Goal: Check status: Check status

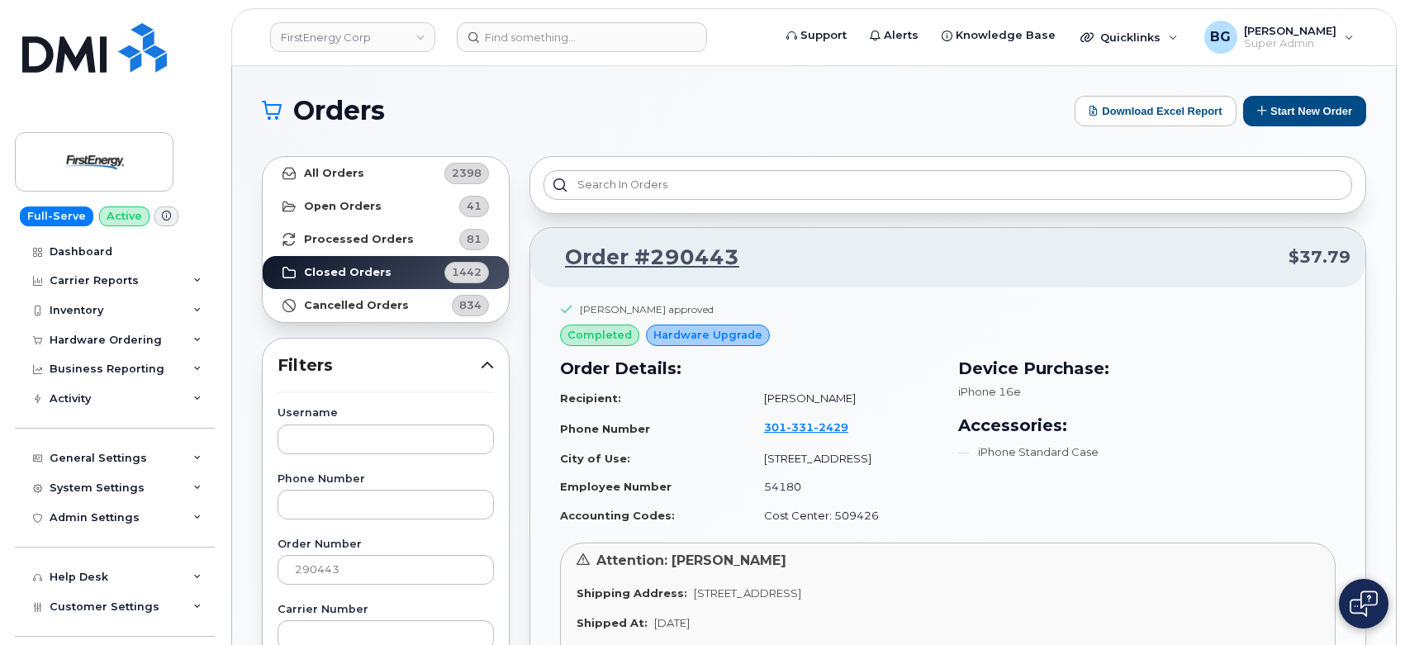
scroll to position [60, 0]
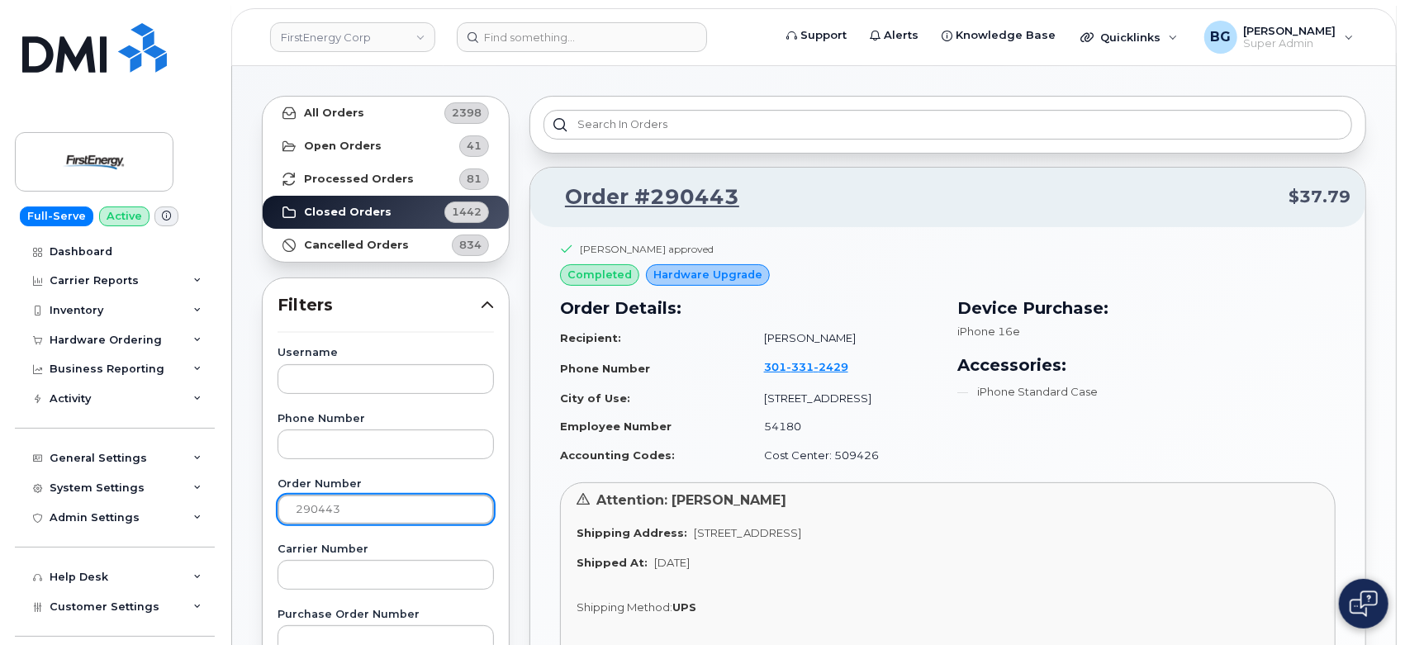
click at [316, 510] on input "290443" at bounding box center [386, 510] width 216 height 30
type input "286674"
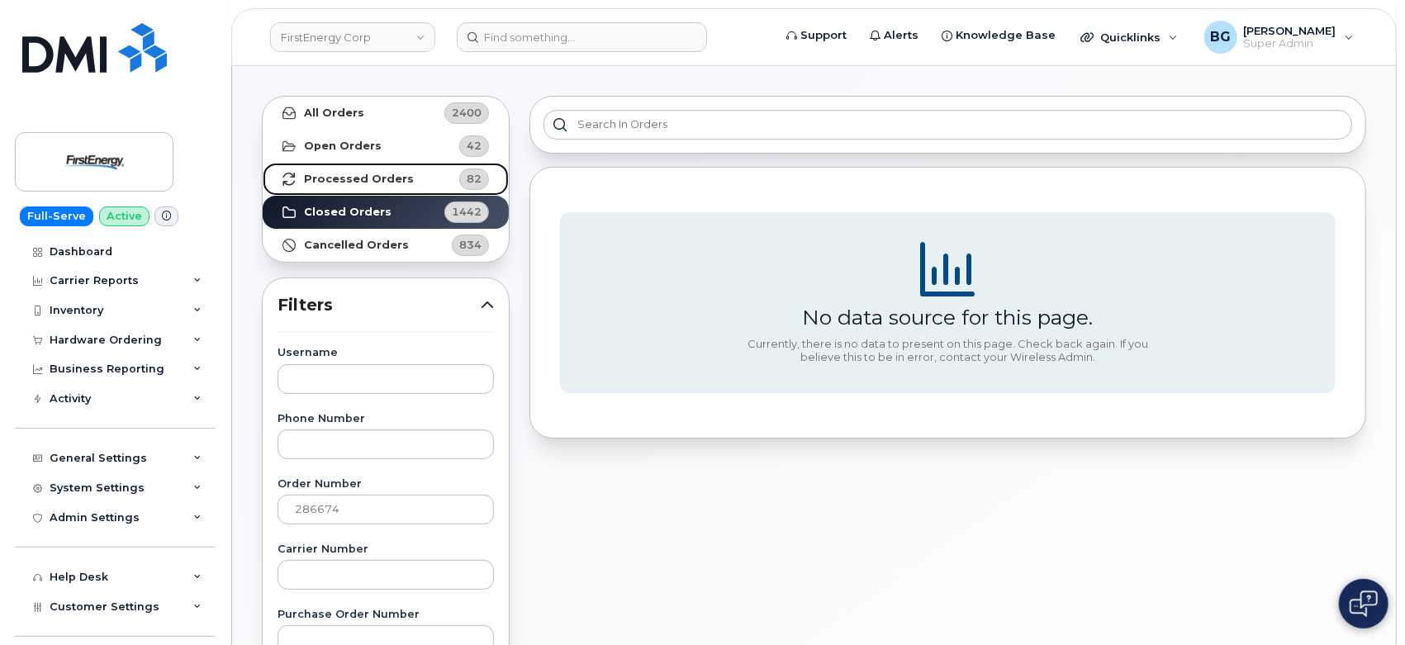
click at [333, 174] on strong "Processed Orders" at bounding box center [359, 179] width 110 height 13
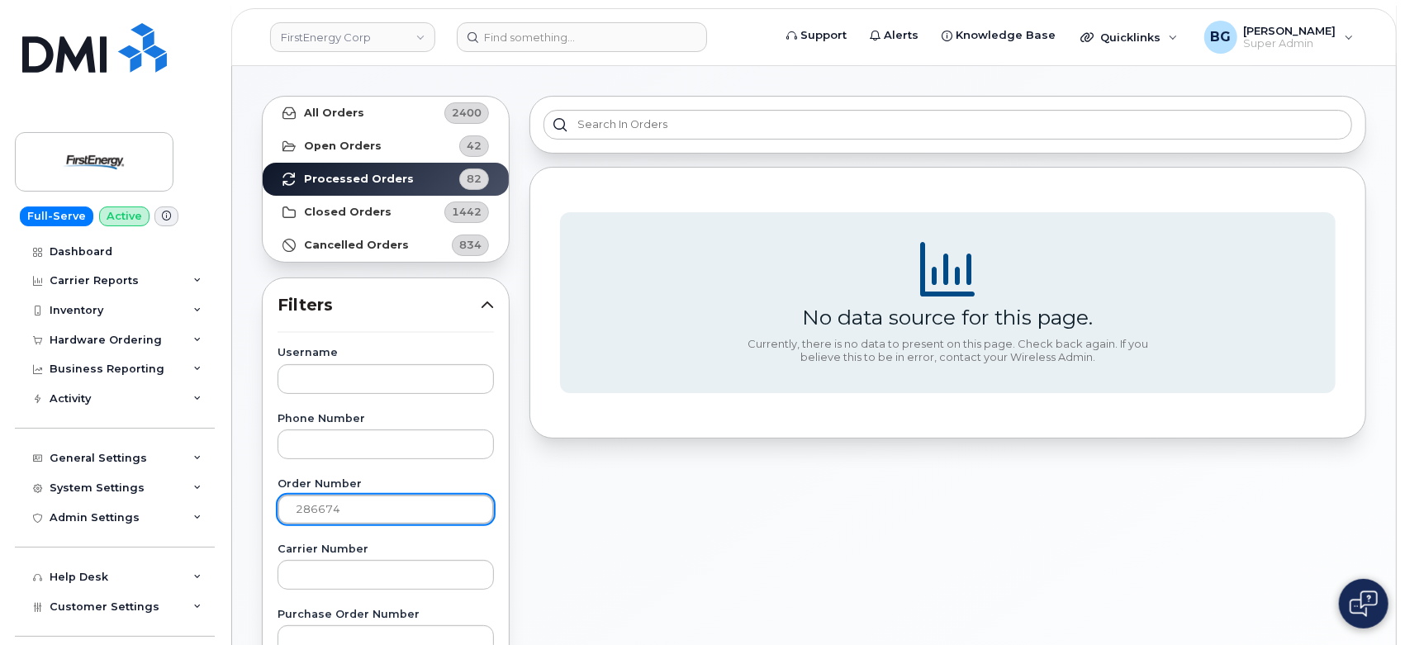
click at [337, 510] on input "286674" at bounding box center [386, 510] width 216 height 30
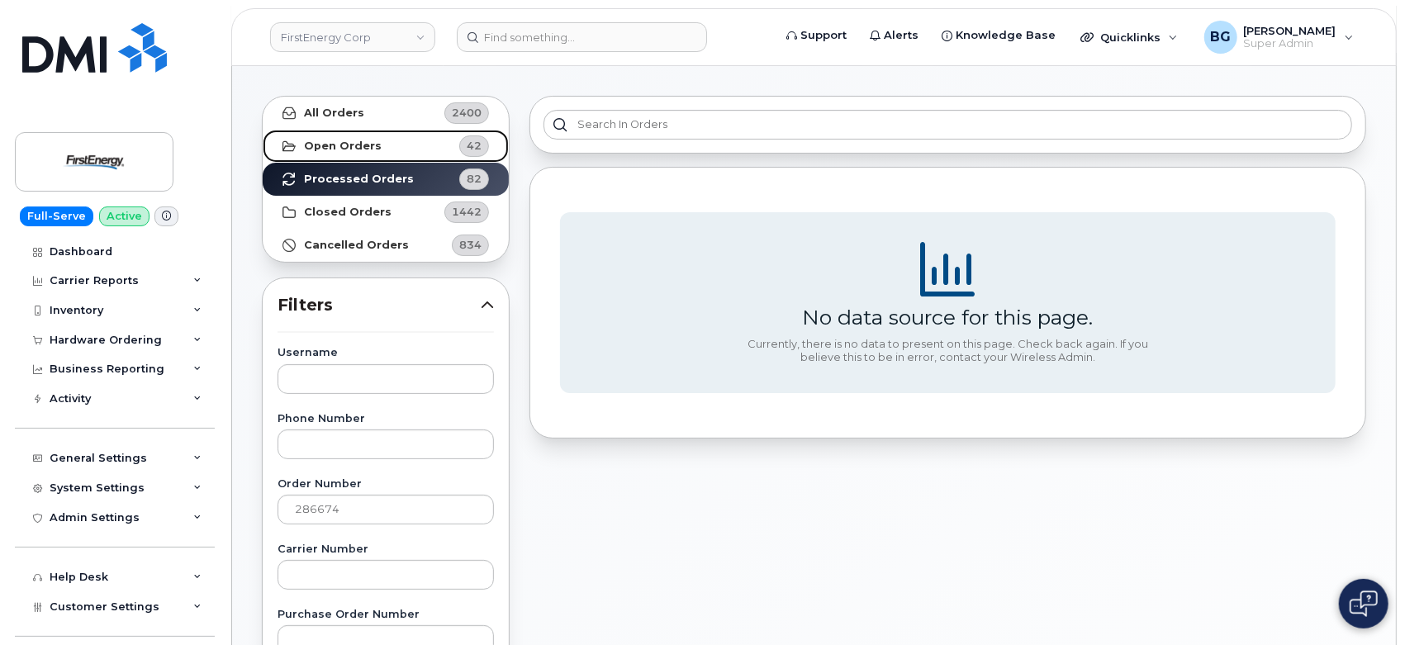
click at [324, 142] on strong "Open Orders" at bounding box center [343, 146] width 78 height 13
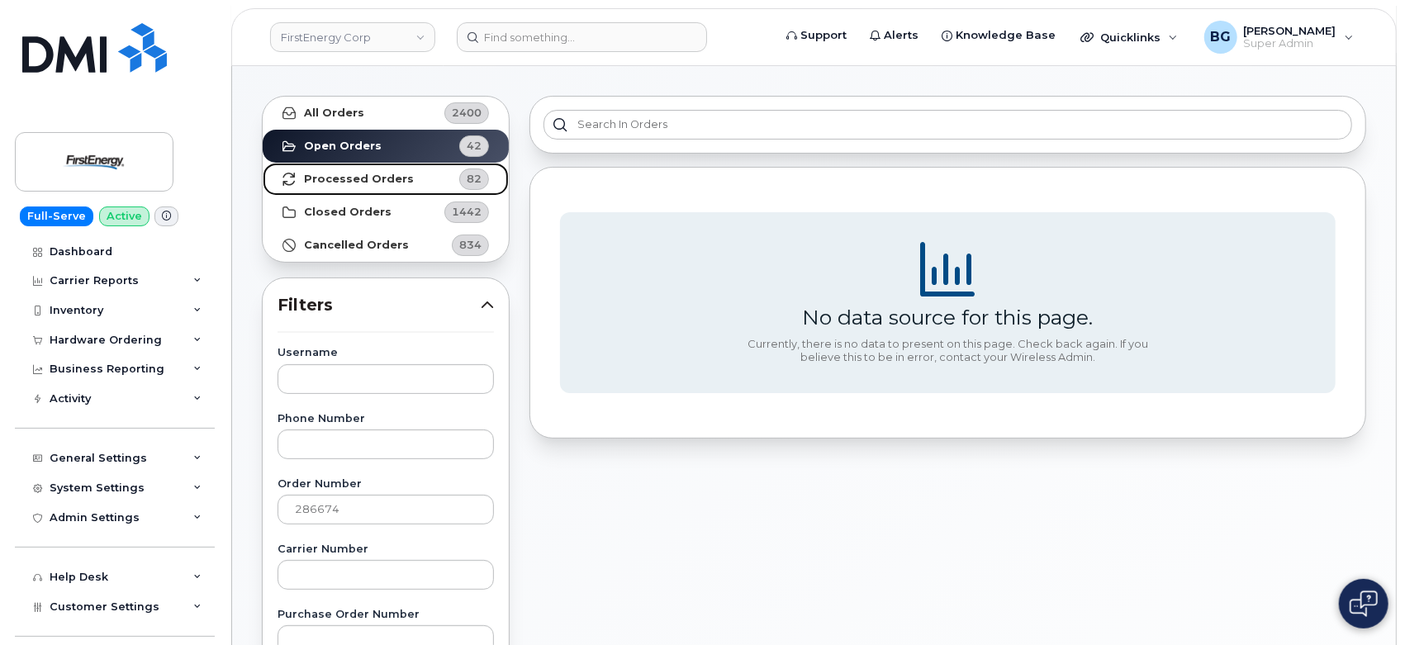
click at [330, 173] on strong "Processed Orders" at bounding box center [359, 179] width 110 height 13
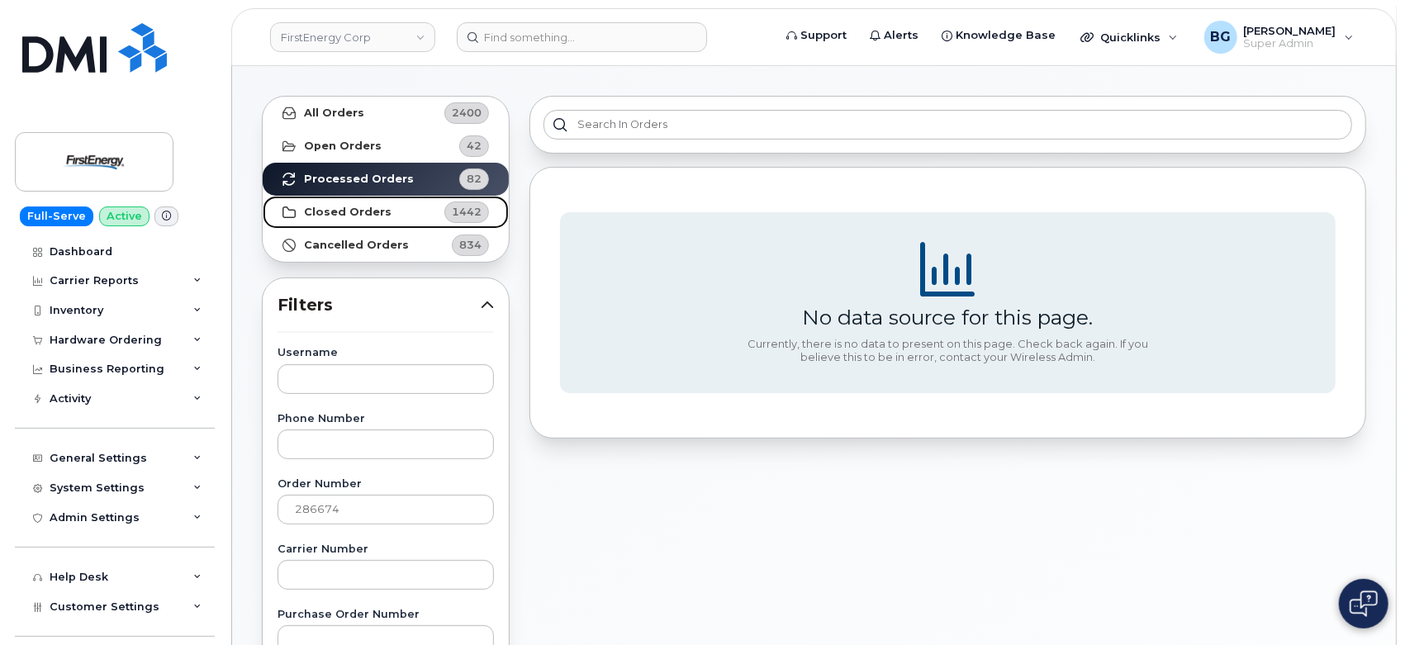
click at [337, 206] on strong "Closed Orders" at bounding box center [348, 212] width 88 height 13
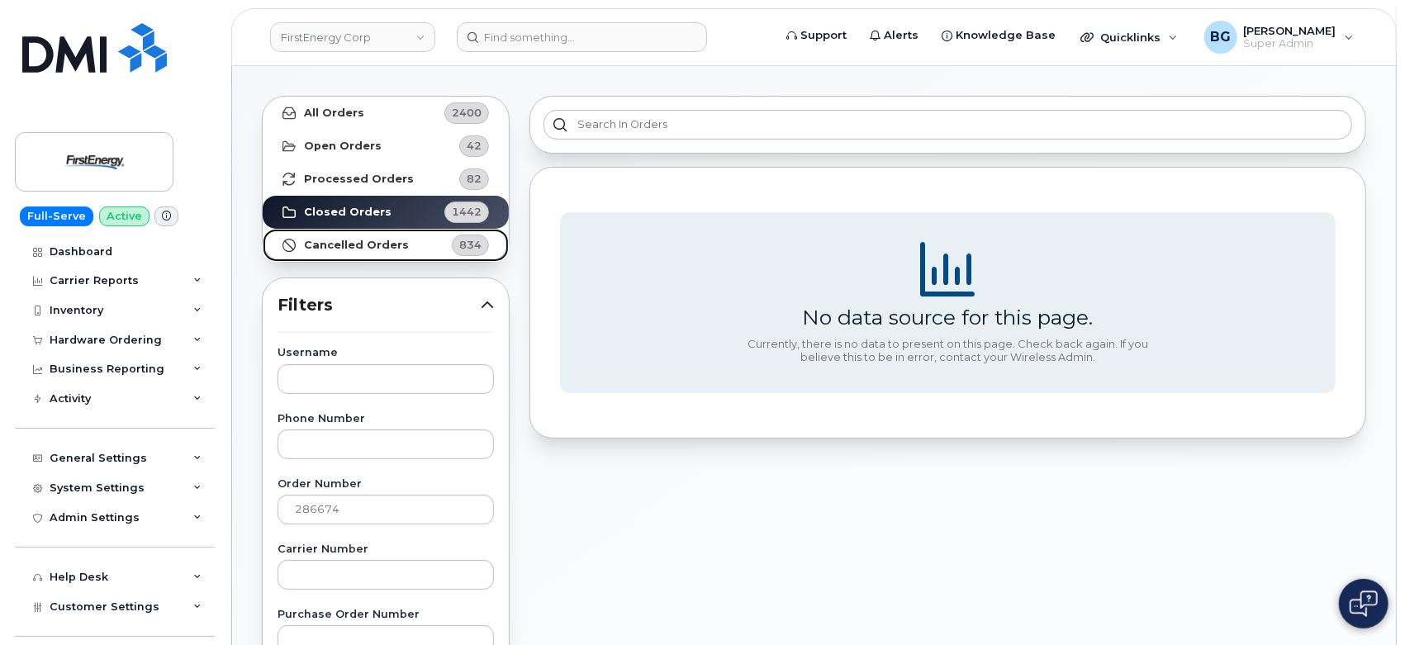
click at [339, 244] on strong "Cancelled Orders" at bounding box center [356, 245] width 105 height 13
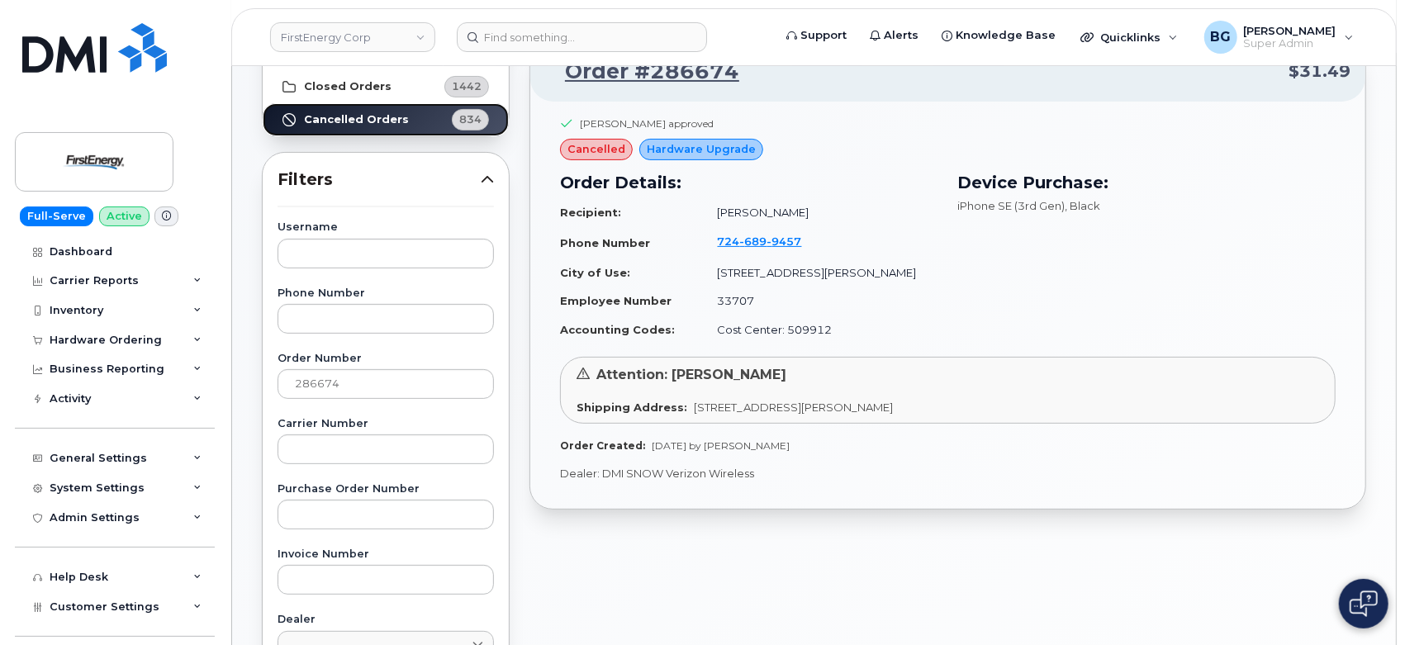
scroll to position [183, 0]
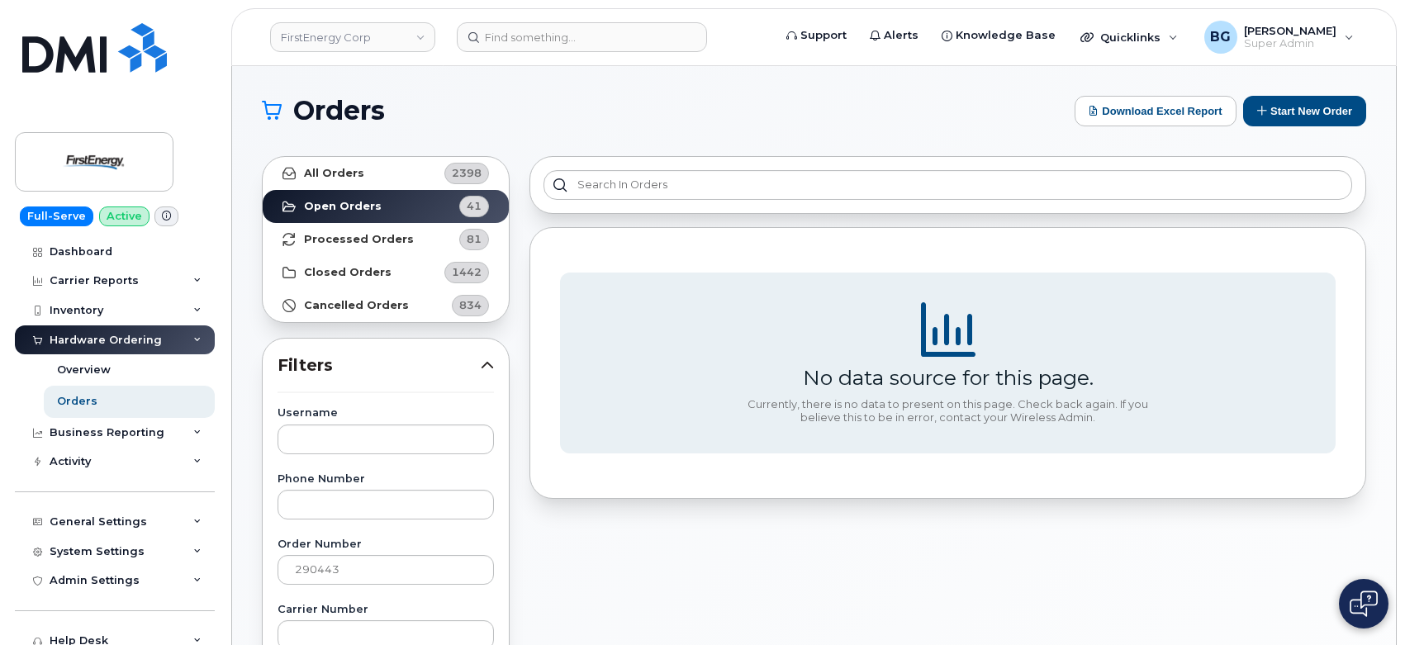
scroll to position [60, 0]
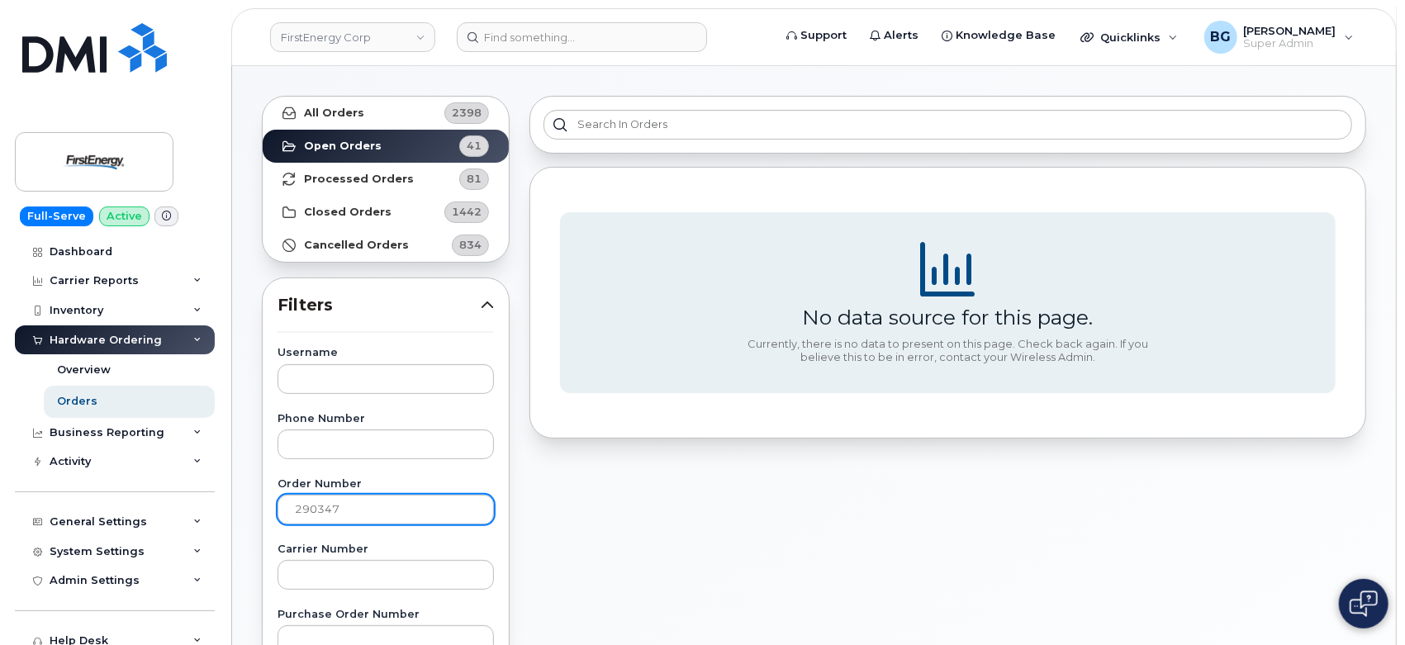
type input "290347"
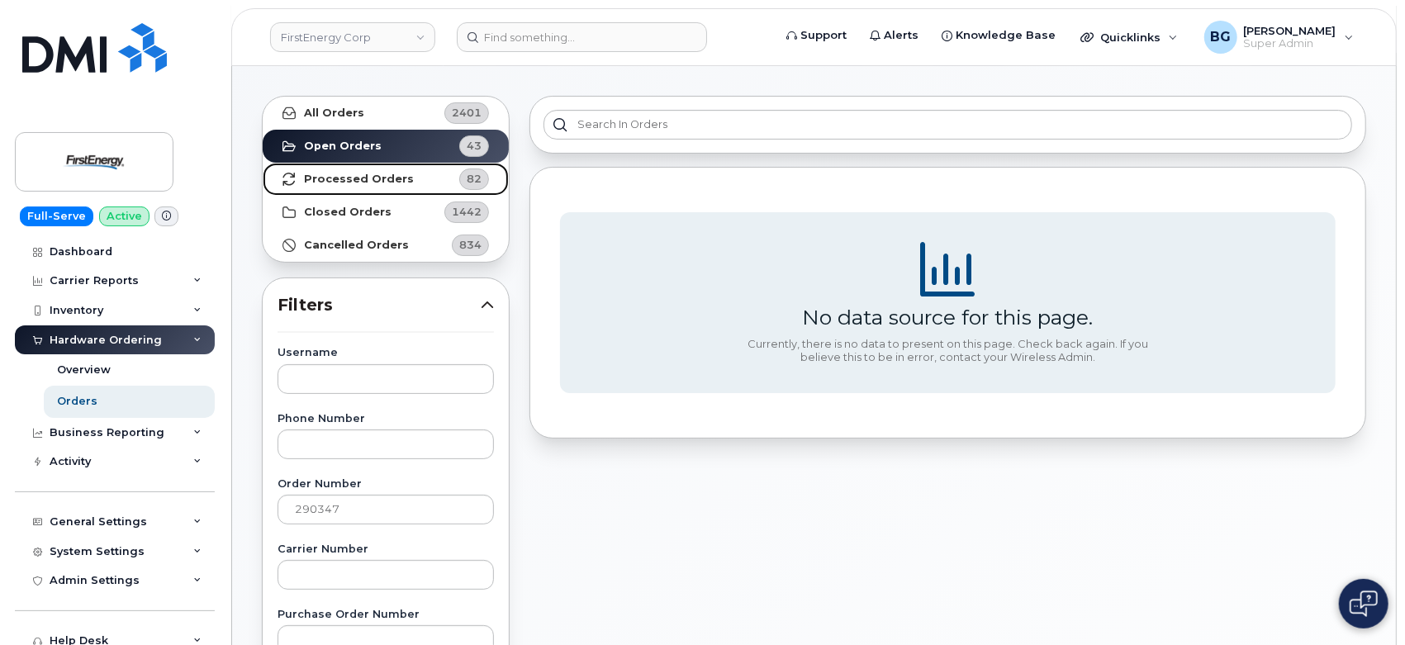
click at [350, 177] on strong "Processed Orders" at bounding box center [359, 179] width 110 height 13
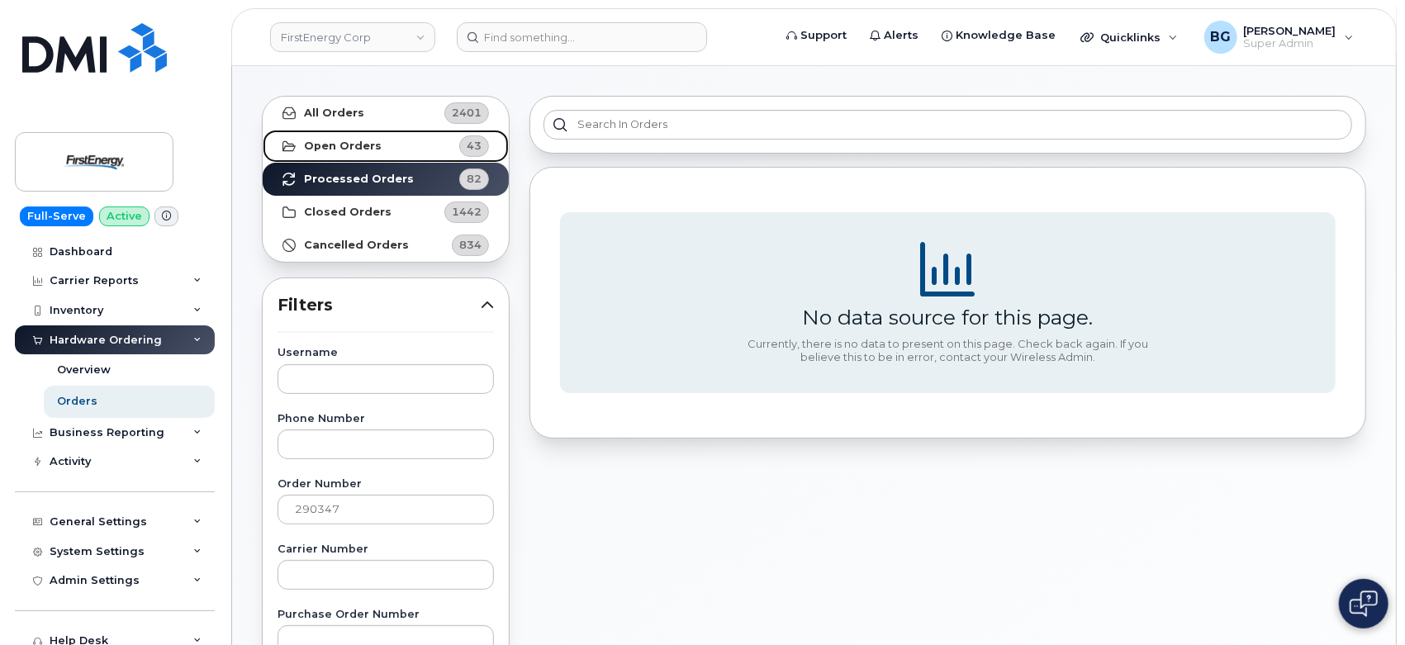
click at [337, 140] on strong "Open Orders" at bounding box center [343, 146] width 78 height 13
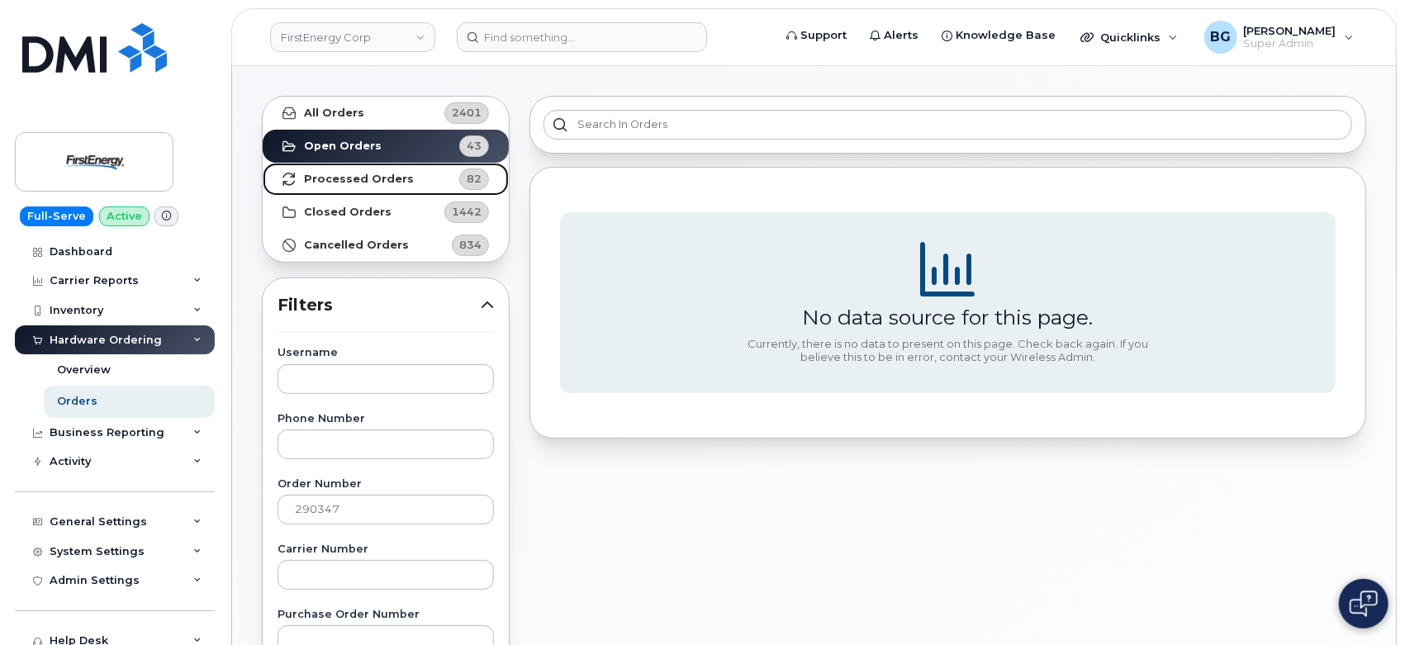
click at [363, 175] on strong "Processed Orders" at bounding box center [359, 179] width 110 height 13
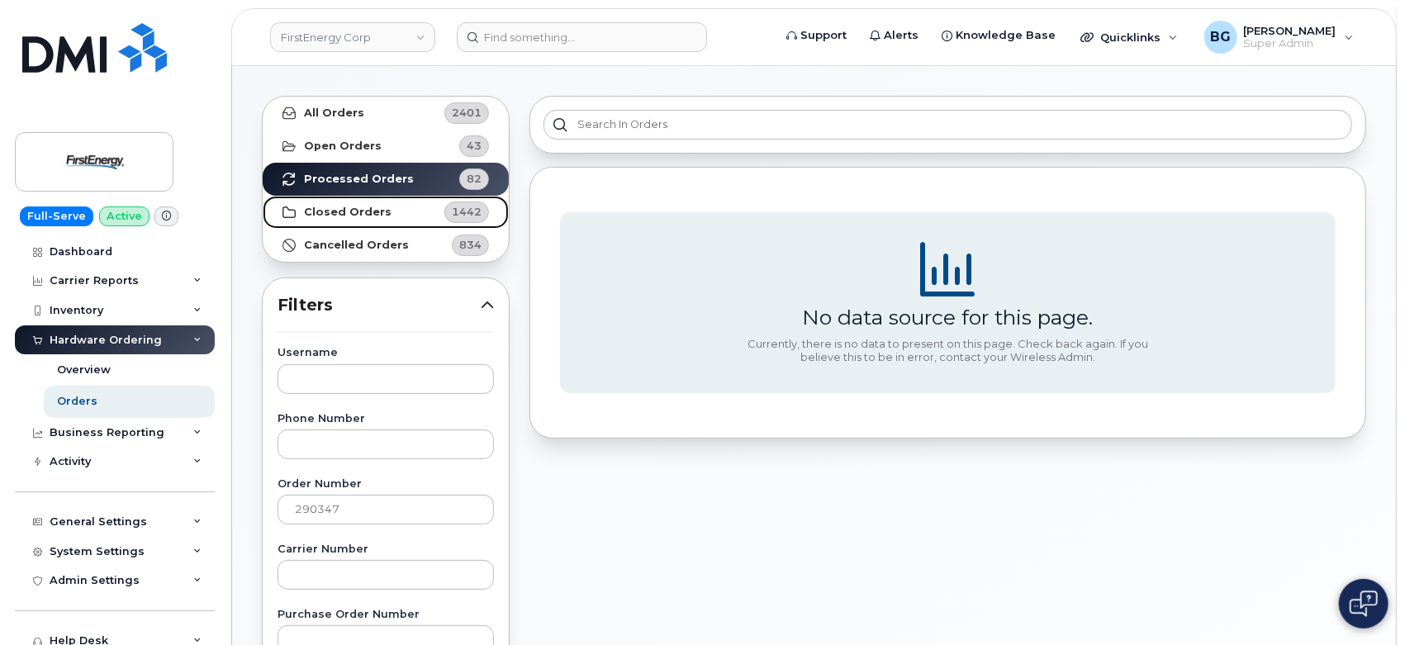
click at [362, 200] on link "Closed Orders 1442" at bounding box center [386, 212] width 246 height 33
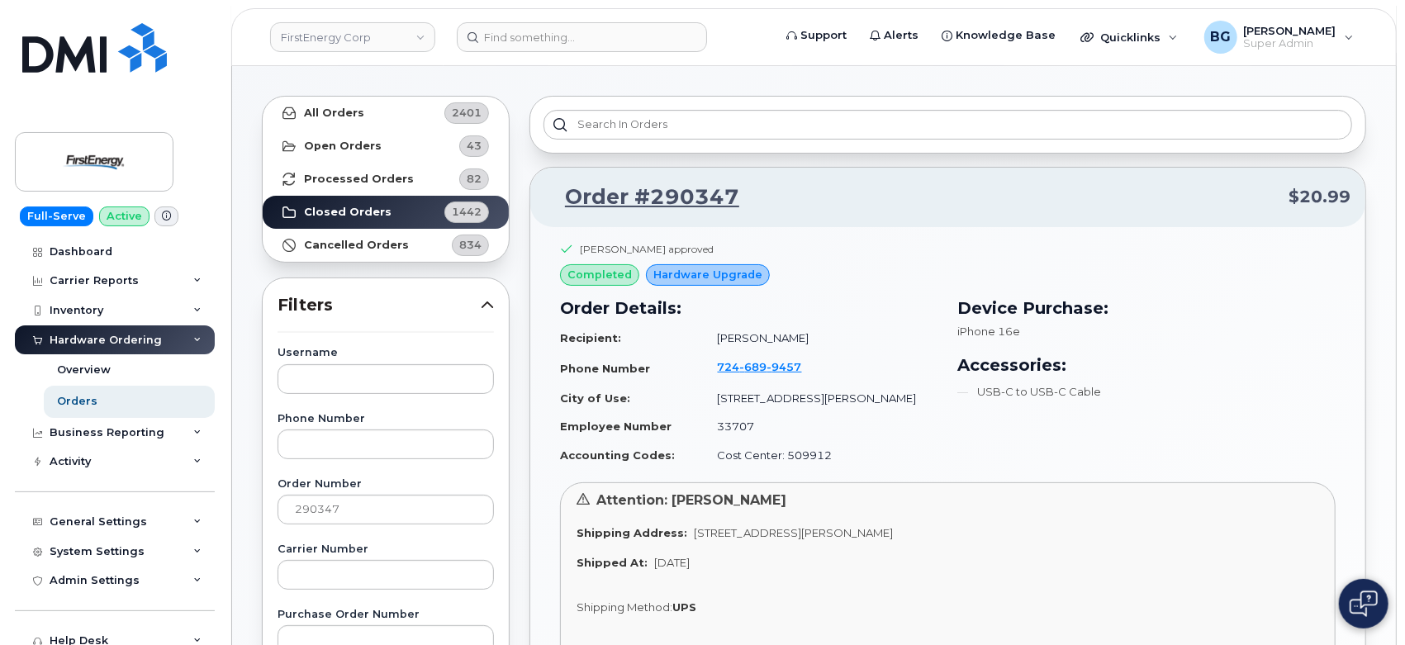
click at [918, 227] on div "Rachel D McCormick approved completed Hardware Upgrade Order Details: Recipient…" at bounding box center [947, 513] width 835 height 572
